Goal: Transaction & Acquisition: Purchase product/service

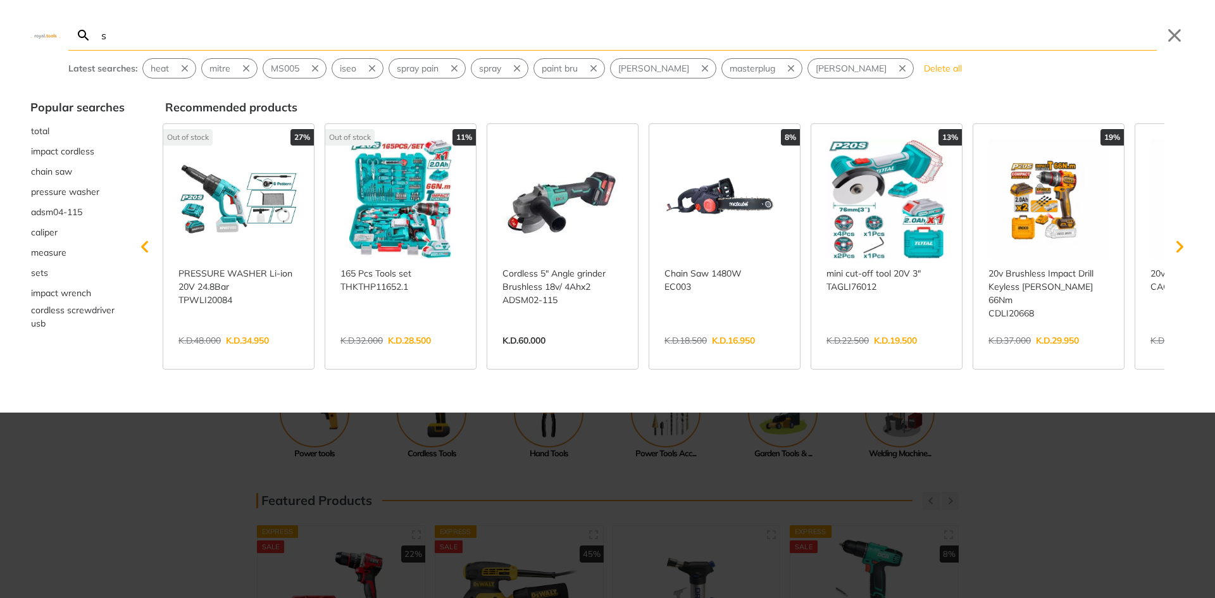
type input "sp"
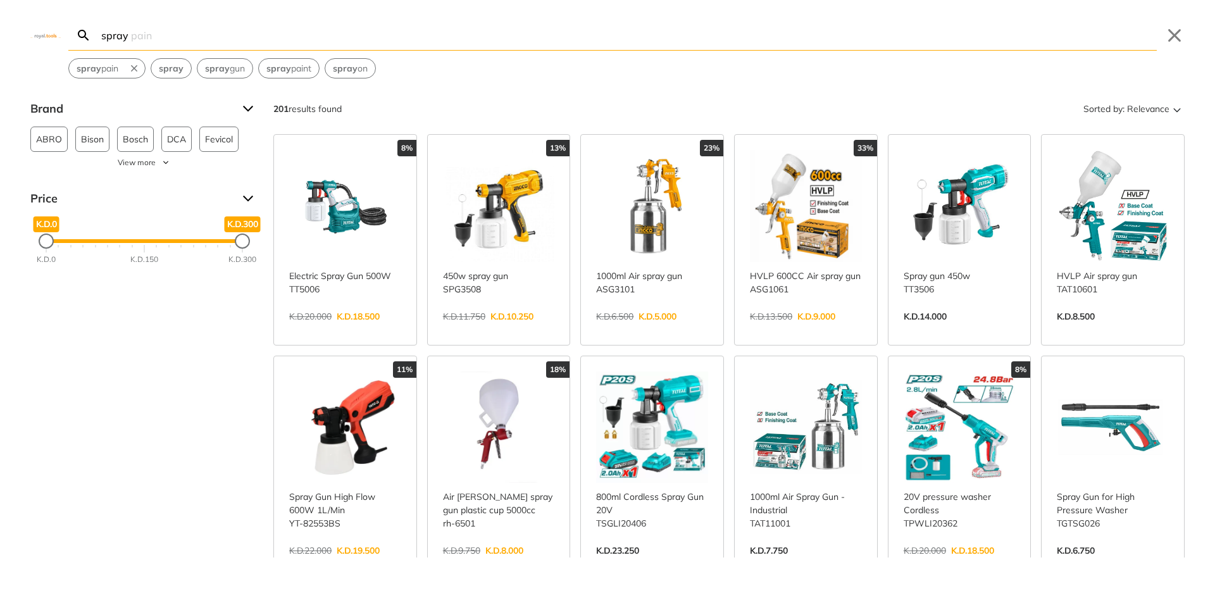
type input "spray pain"
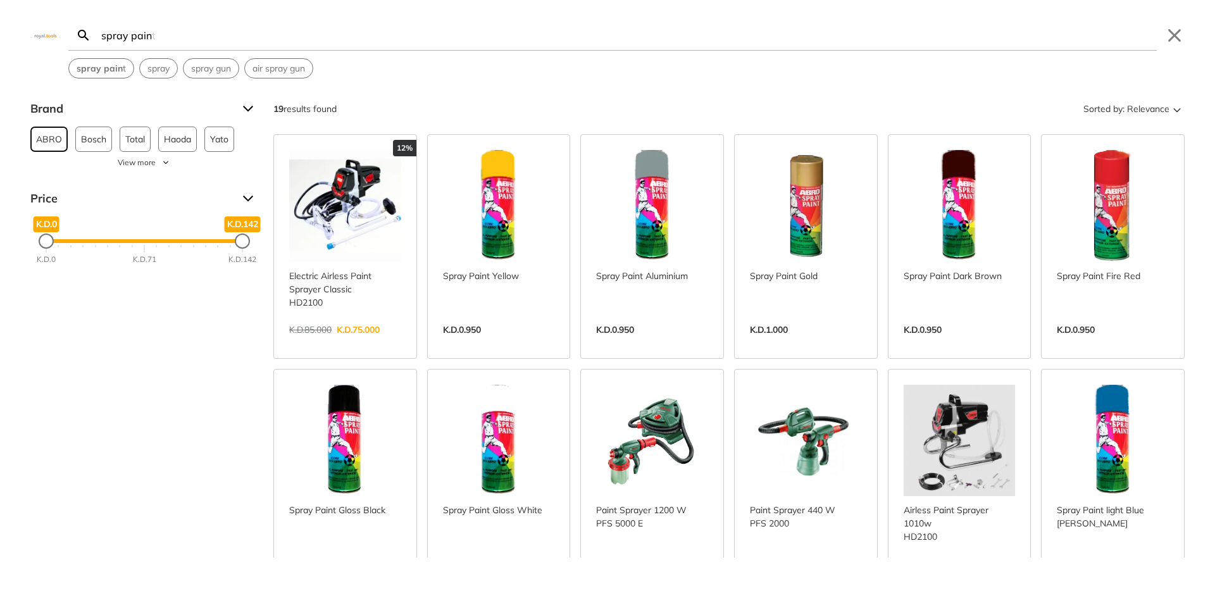
click at [63, 128] on button "ABRO 12" at bounding box center [48, 139] width 37 height 25
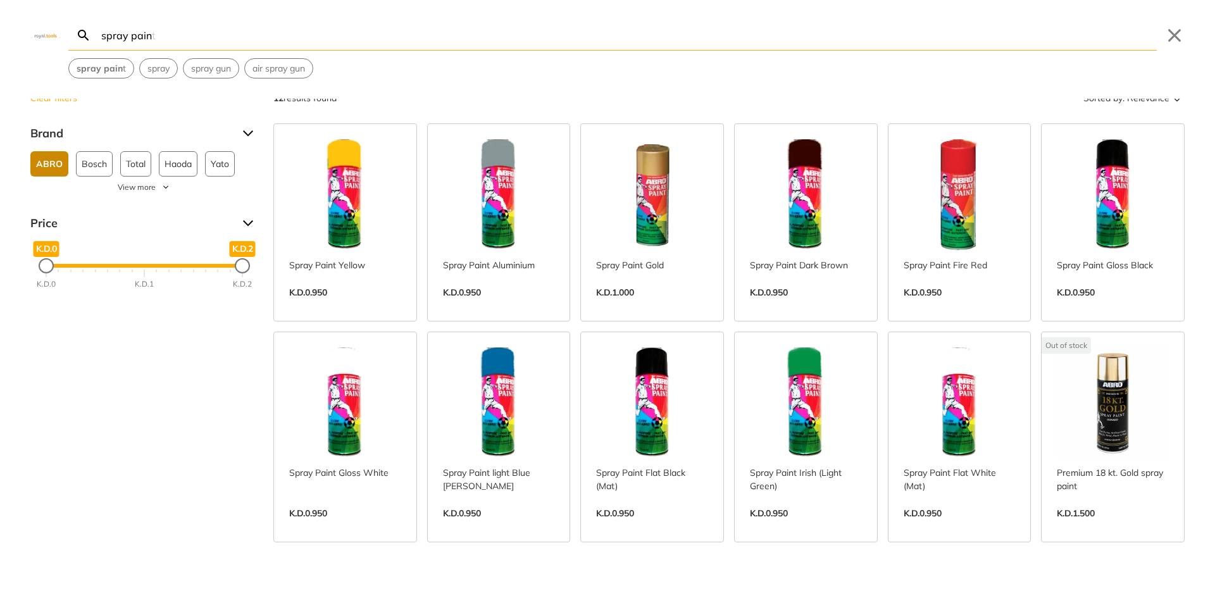
scroll to position [2, 0]
